Goal: Answer question/provide support

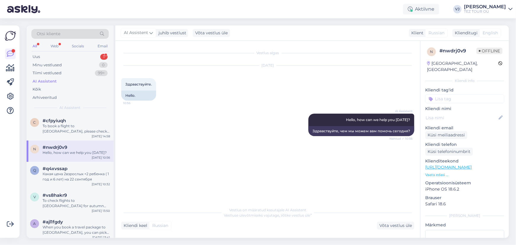
click at [75, 52] on div "Otsi kliente All Web Socials Email Uus 1 Minu vestlused 0 Tiimi vestlused 99+ A…" at bounding box center [70, 69] width 87 height 88
click at [73, 59] on div "Uus 1" at bounding box center [69, 57] width 77 height 8
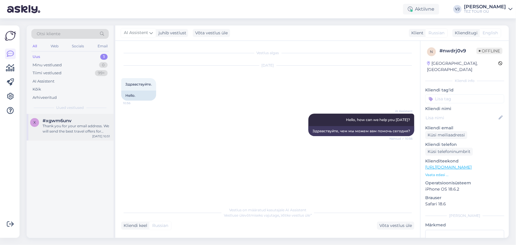
click at [68, 118] on span "#xgwm6unv" at bounding box center [57, 120] width 29 height 5
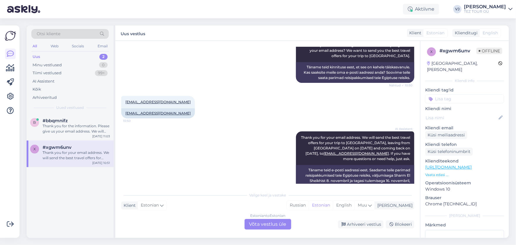
scroll to position [319, 0]
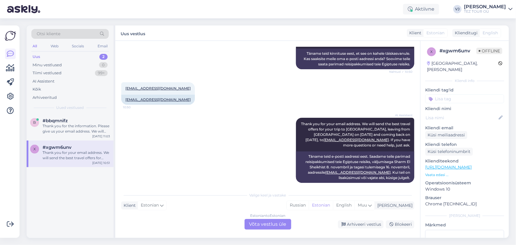
click at [44, 111] on div "Otsi kliente All Web Socials Email Uus 2 Minu vestlused 0 Tiimi vestlused 99+ A…" at bounding box center [70, 69] width 87 height 88
click at [56, 126] on div "Thank you for the information. Please give us your email address. We will send …" at bounding box center [76, 128] width 67 height 11
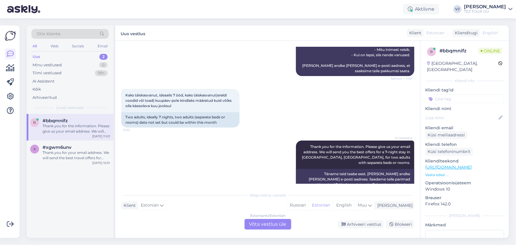
scroll to position [244, 0]
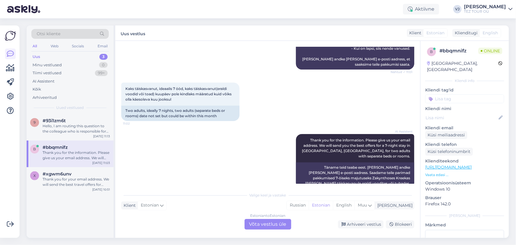
click at [225, 160] on div "AI Assistent Thank you for the information. Please give us your email address. …" at bounding box center [267, 160] width 293 height 67
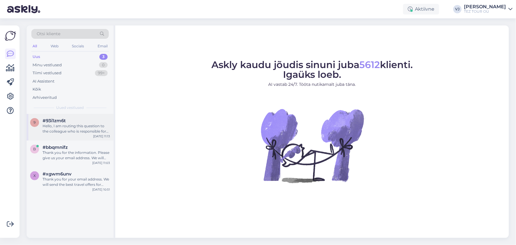
click at [81, 136] on div "9 #93i1zm6t Hello, I am routing this question to the colleague who is responsib…" at bounding box center [70, 127] width 87 height 27
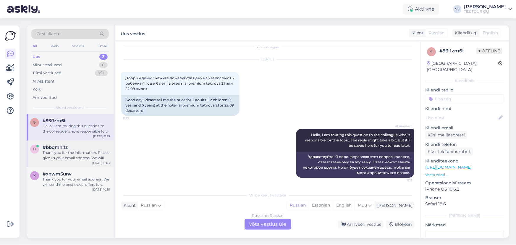
click at [83, 150] on div "Thank you for the information. Please give us your email address. We will send …" at bounding box center [76, 155] width 67 height 11
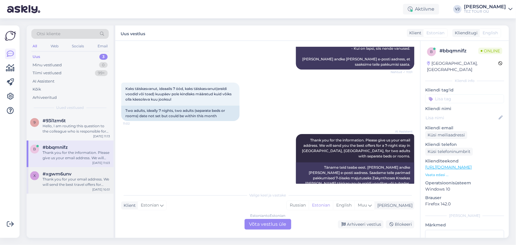
click at [89, 172] on div "#xgwm6unv" at bounding box center [76, 173] width 67 height 5
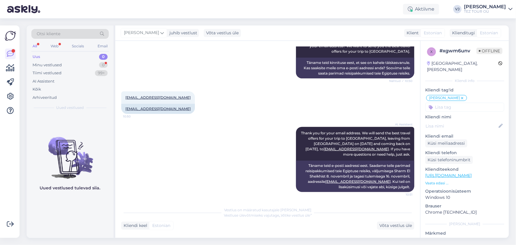
scroll to position [304, 0]
